Goal: Check status: Check status

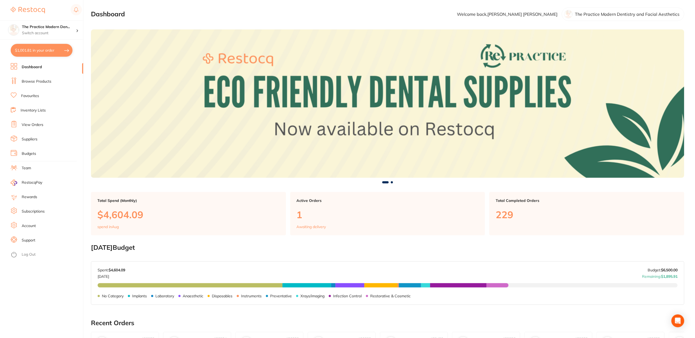
click at [31, 66] on link "Dashboard" at bounding box center [32, 67] width 20 height 5
click at [33, 128] on li "View Orders" at bounding box center [47, 125] width 73 height 8
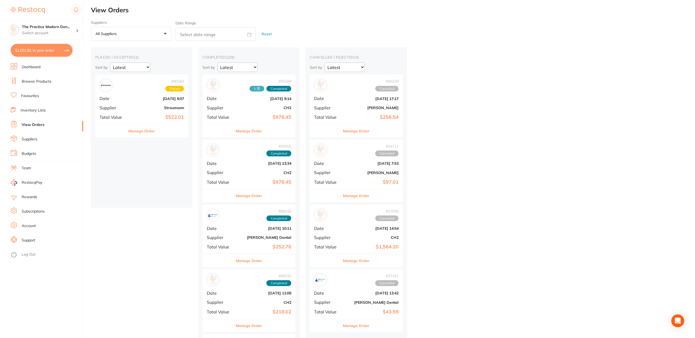
click at [145, 100] on b "[DATE] 9:07" at bounding box center [158, 99] width 54 height 4
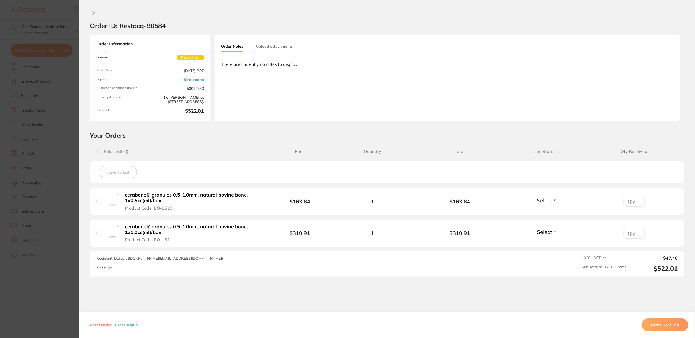
click at [92, 13] on icon at bounding box center [93, 13] width 3 height 3
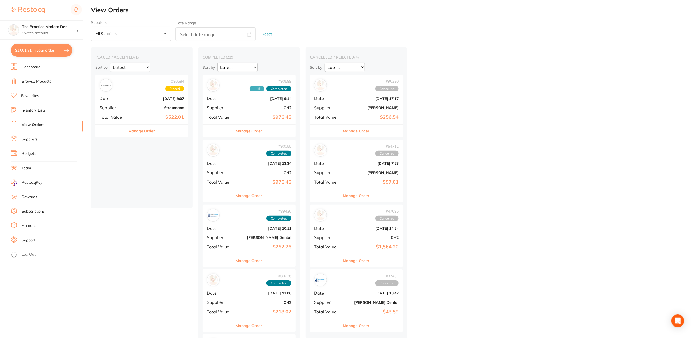
click at [43, 48] on button "$1,001.81 in your order" at bounding box center [42, 50] width 62 height 13
checkbox input "true"
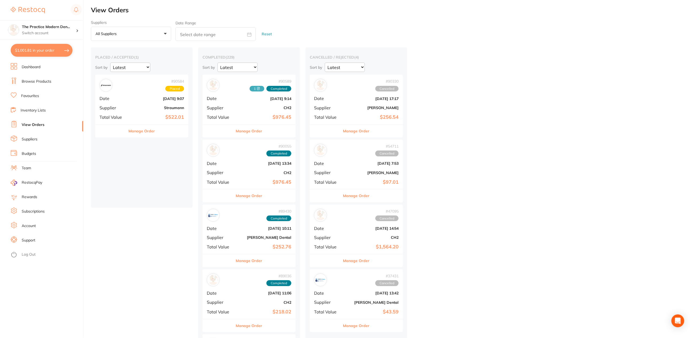
checkbox input "true"
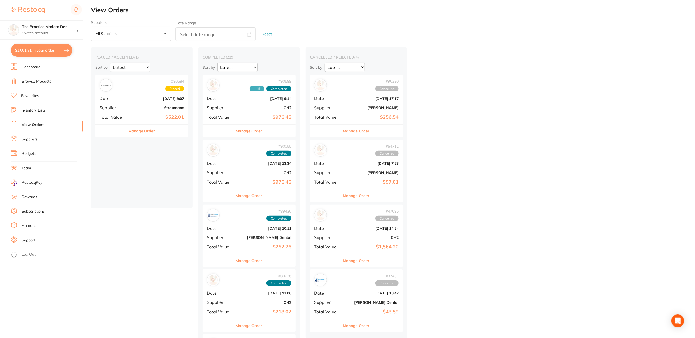
checkbox input "true"
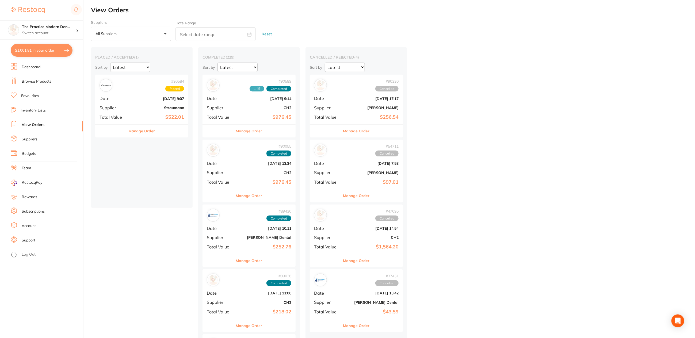
checkbox input "true"
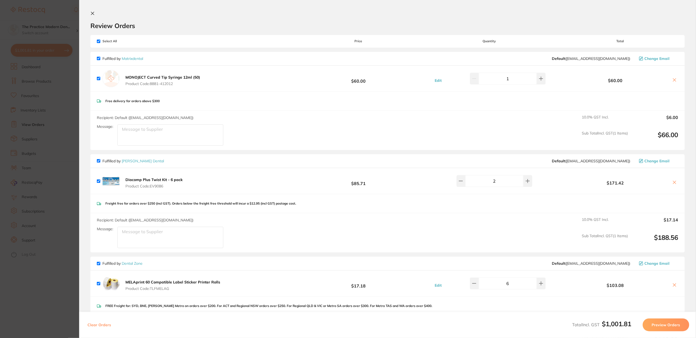
click at [93, 15] on icon at bounding box center [92, 13] width 4 height 4
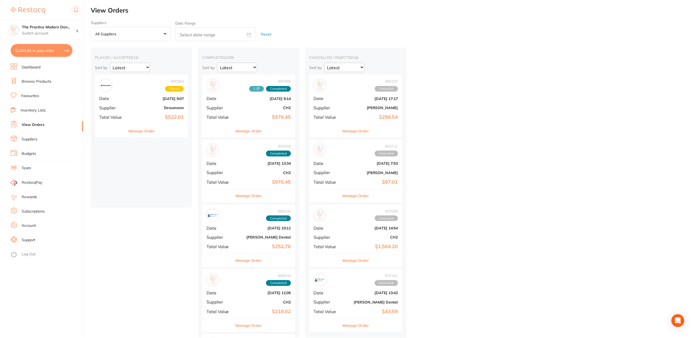
scroll to position [1, 0]
